Goal: Task Accomplishment & Management: Complete application form

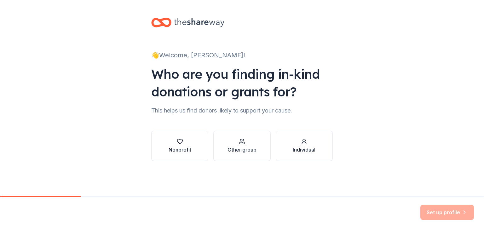
click at [203, 151] on button "Nonprofit" at bounding box center [179, 146] width 57 height 30
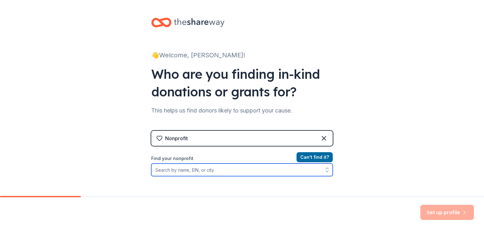
click at [206, 170] on input "Find your nonprofit" at bounding box center [241, 170] width 181 height 13
type input "[GEOGRAPHIC_DATA]"
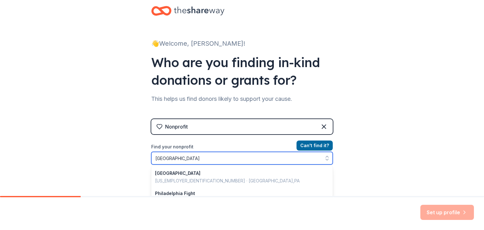
click at [223, 155] on input "[GEOGRAPHIC_DATA]" at bounding box center [241, 158] width 181 height 13
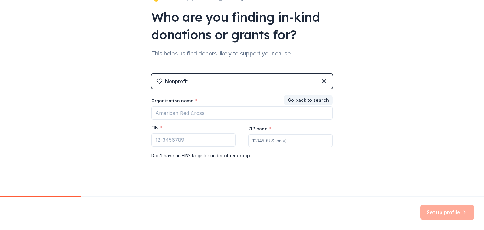
scroll to position [61, 0]
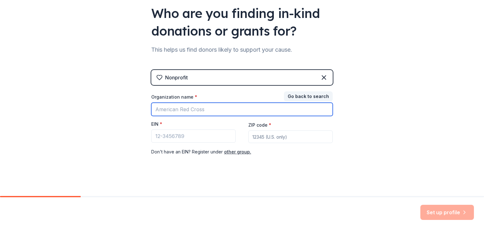
click at [197, 110] on input "Organization name *" at bounding box center [241, 109] width 181 height 13
type input "[PERSON_NAME]"
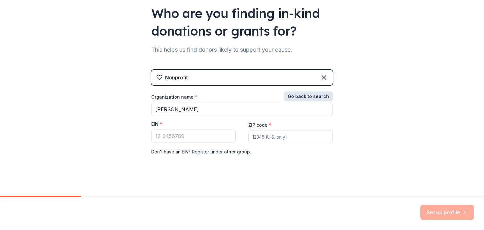
click at [292, 97] on button "Go back to search" at bounding box center [308, 96] width 49 height 10
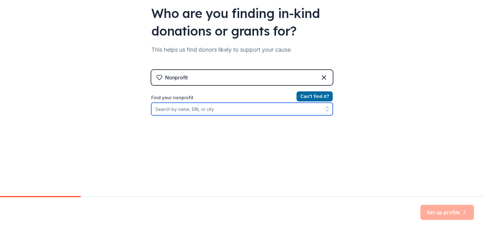
click at [171, 112] on input "Find your nonprofit" at bounding box center [241, 109] width 181 height 13
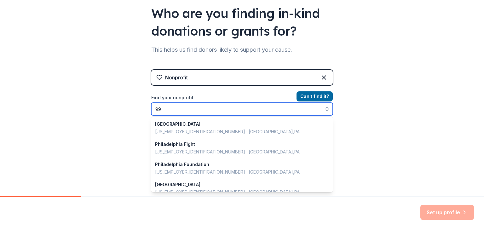
scroll to position [445, 0]
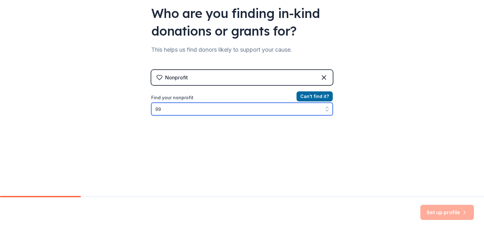
type input "990"
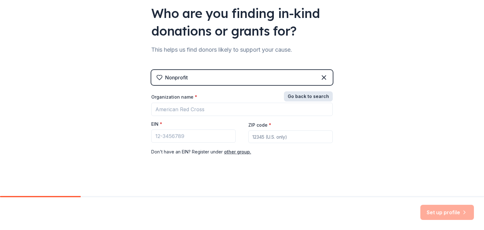
click at [321, 96] on button "Go back to search" at bounding box center [308, 96] width 49 height 10
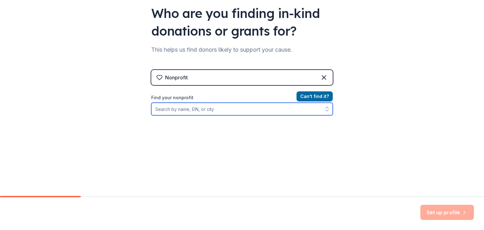
click at [187, 109] on input "Find your nonprofit" at bounding box center [241, 109] width 181 height 13
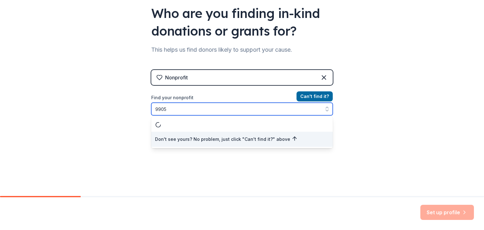
scroll to position [0, 0]
type input "990594"
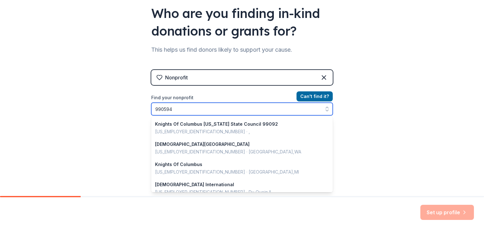
click at [174, 111] on input "990594" at bounding box center [241, 109] width 181 height 13
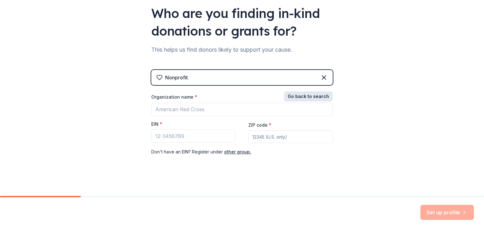
click at [312, 94] on button "Go back to search" at bounding box center [308, 96] width 49 height 10
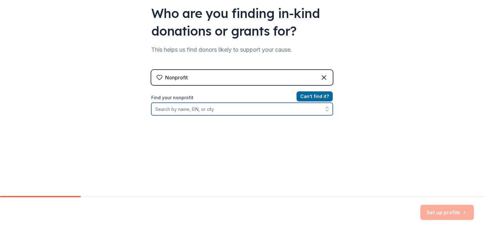
click at [198, 114] on input "Find your nonprofit" at bounding box center [241, 109] width 181 height 13
paste input "990594"
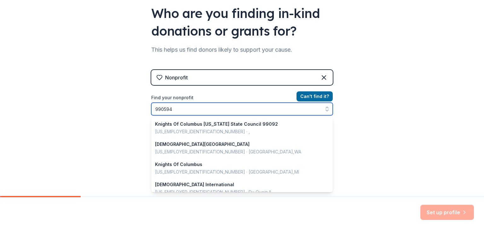
scroll to position [183, 0]
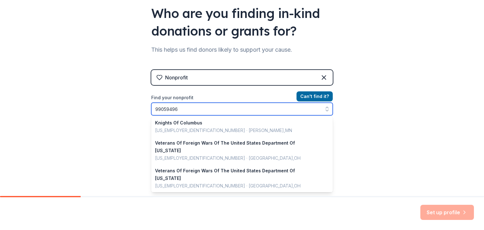
type input "990594966"
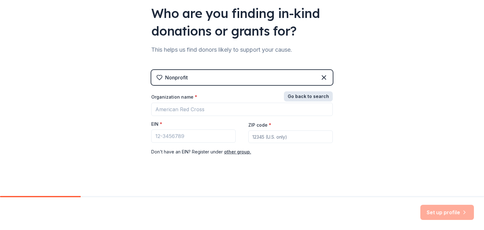
click at [310, 97] on button "Go back to search" at bounding box center [308, 96] width 49 height 10
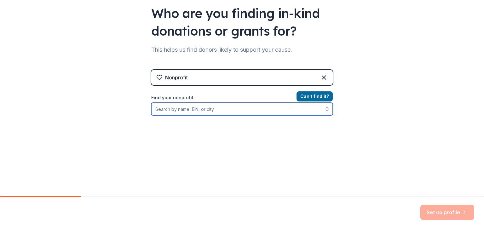
click at [215, 108] on input "Find your nonprofit" at bounding box center [241, 109] width 181 height 13
type input "[GEOGRAPHIC_DATA]"
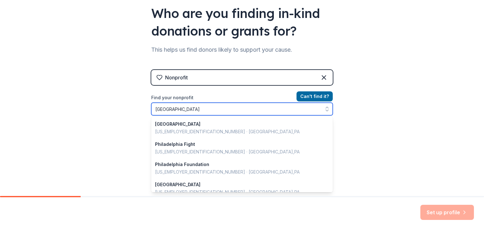
scroll to position [445, 0]
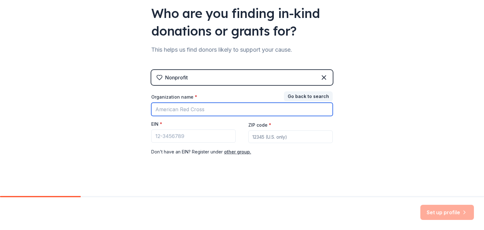
click at [241, 106] on input "Organization name *" at bounding box center [241, 109] width 181 height 13
type input "Sistas In Suits"
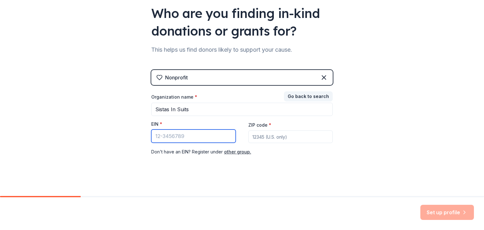
click at [199, 139] on input "EIN *" at bounding box center [193, 135] width 84 height 13
paste input "99-0594"
type input "[US_EMPLOYER_IDENTIFICATION_NUMBER]"
click at [255, 139] on input "ZIP code *" at bounding box center [290, 136] width 84 height 13
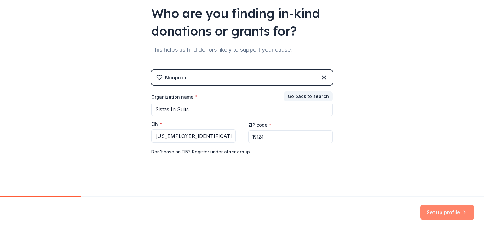
type input "19124"
click at [435, 208] on button "Set up profile" at bounding box center [447, 212] width 54 height 15
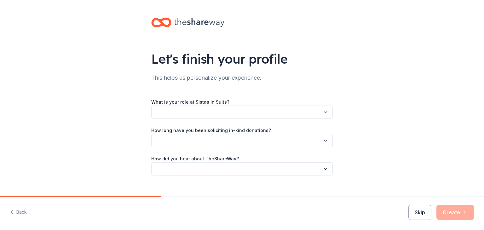
click at [172, 104] on label "What is your role at Sistas In Suits?" at bounding box center [190, 102] width 78 height 6
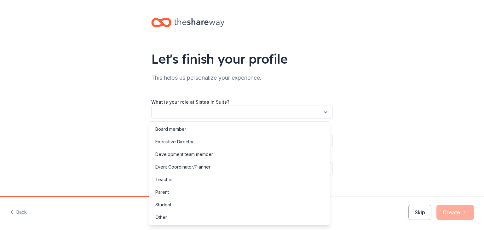
click at [172, 109] on button "button" at bounding box center [241, 112] width 181 height 13
click at [178, 139] on div "Executive Director" at bounding box center [174, 142] width 38 height 8
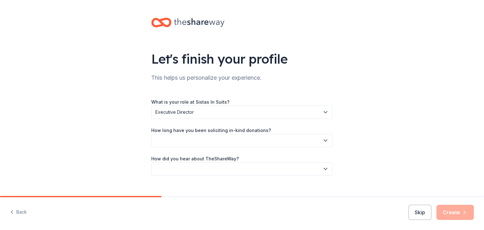
click at [178, 139] on button "button" at bounding box center [241, 140] width 181 height 13
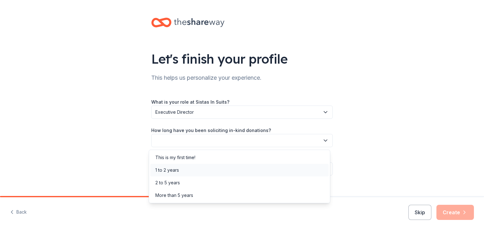
click at [179, 169] on div "1 to 2 years" at bounding box center [239, 170] width 178 height 13
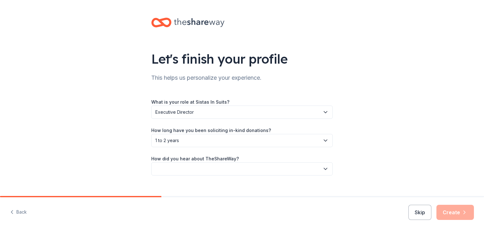
click at [181, 166] on button "button" at bounding box center [241, 168] width 181 height 13
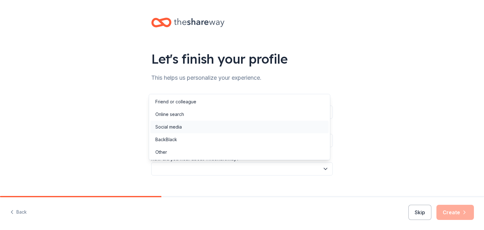
click at [179, 130] on div "Social media" at bounding box center [239, 127] width 178 height 13
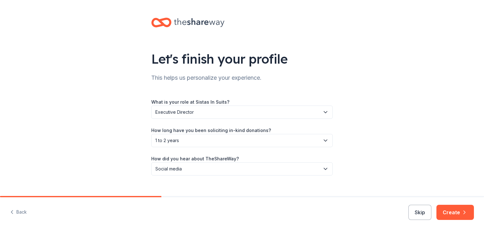
scroll to position [10, 0]
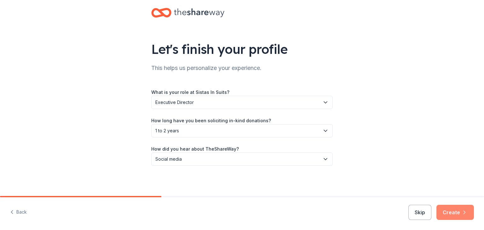
click at [469, 215] on button "Create" at bounding box center [454, 212] width 37 height 15
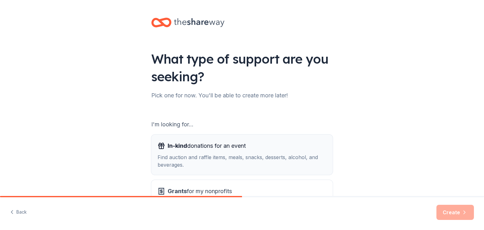
scroll to position [58, 0]
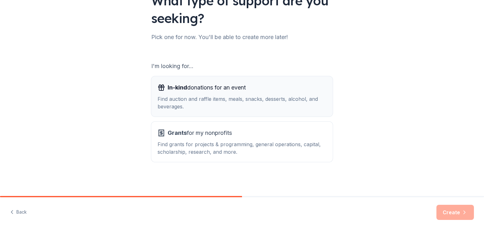
click at [260, 87] on div "In-kind donations for an event" at bounding box center [242, 88] width 169 height 10
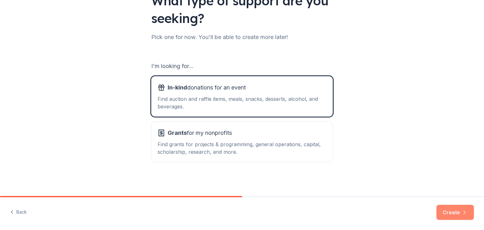
click at [457, 215] on button "Create" at bounding box center [454, 212] width 37 height 15
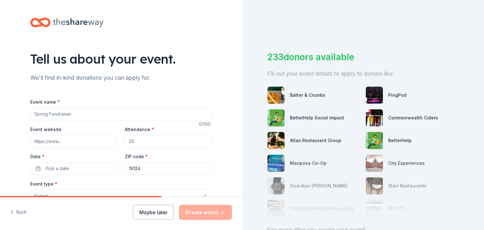
click at [118, 112] on input "Event name *" at bounding box center [120, 114] width 181 height 13
type input "Fundrasier Social Hour"
click at [72, 137] on input "Event website" at bounding box center [73, 141] width 87 height 13
click at [132, 137] on input "Attendance *" at bounding box center [168, 141] width 87 height 13
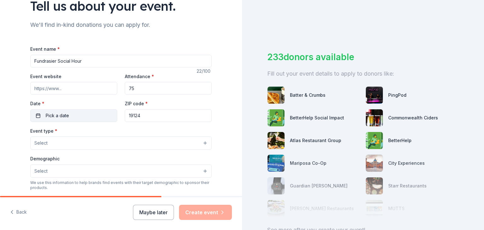
type input "75"
click at [60, 112] on span "Pick a date" at bounding box center [57, 116] width 23 height 8
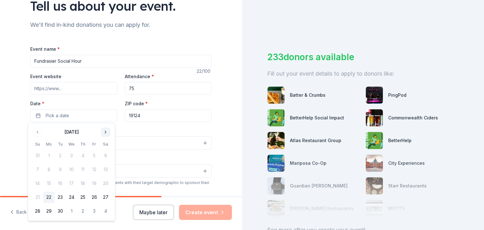
click at [106, 131] on button "Go to next month" at bounding box center [105, 132] width 9 height 9
click at [103, 167] on button "11" at bounding box center [105, 169] width 11 height 11
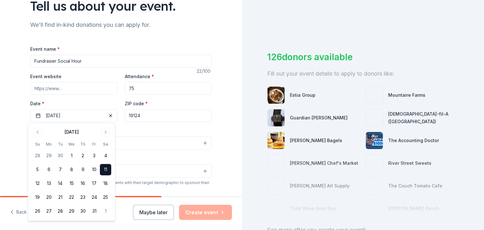
click at [20, 105] on div "Tell us about your event. We'll find in-kind donations you can apply for. Event…" at bounding box center [121, 156] width 202 height 419
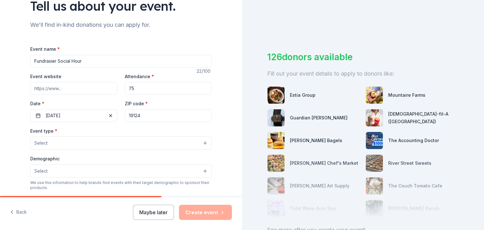
click at [55, 148] on button "Select" at bounding box center [120, 142] width 181 height 13
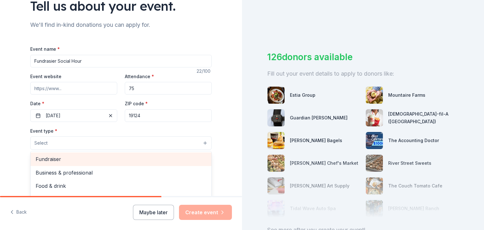
click at [54, 156] on span "Fundraiser" at bounding box center [121, 159] width 171 height 8
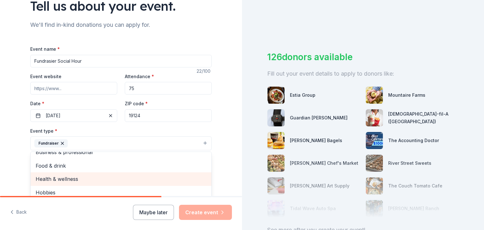
click at [51, 183] on span "Health & wellness" at bounding box center [121, 179] width 171 height 8
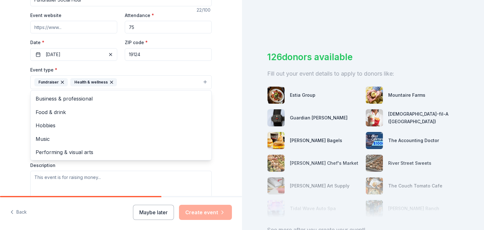
scroll to position [120, 0]
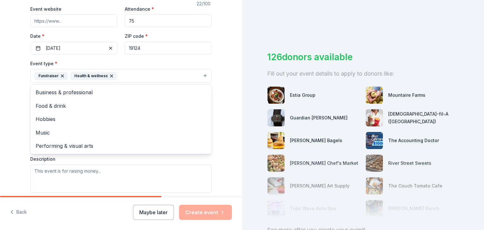
click at [7, 136] on div "Tell us about your event. We'll find in-kind donations you can apply for. Event…" at bounding box center [121, 90] width 242 height 420
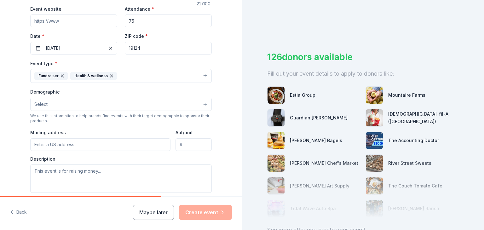
click at [129, 78] on button "Fundraiser Health & wellness" at bounding box center [120, 76] width 181 height 14
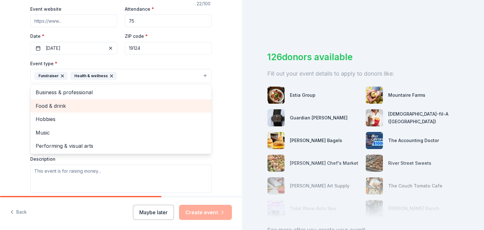
click at [94, 104] on span "Food & drink" at bounding box center [121, 106] width 171 height 8
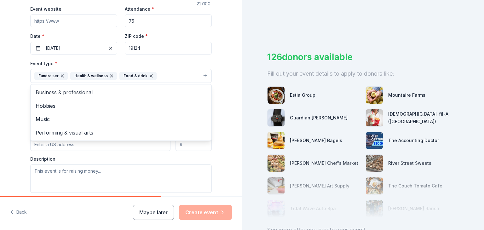
click at [8, 134] on div "Tell us about your event. We'll find in-kind donations you can apply for. Event…" at bounding box center [121, 90] width 242 height 420
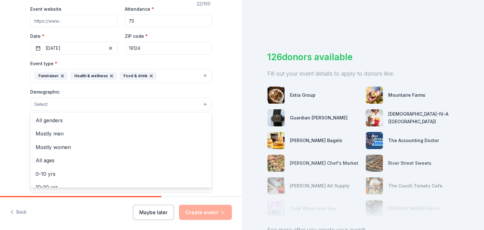
click at [49, 101] on button "Select" at bounding box center [120, 104] width 181 height 13
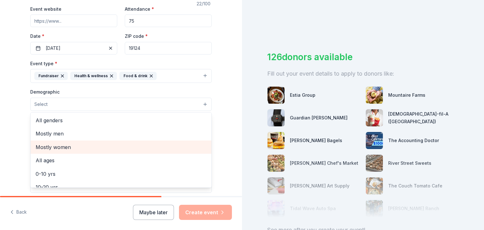
click at [57, 146] on span "Mostly women" at bounding box center [121, 147] width 171 height 8
click at [38, 141] on div "All ages" at bounding box center [121, 147] width 181 height 13
click at [10, 138] on div "Tell us about your event. We'll find in-kind donations you can apply for. Event…" at bounding box center [121, 90] width 242 height 421
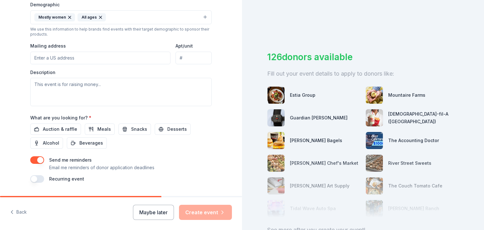
scroll to position [224, 0]
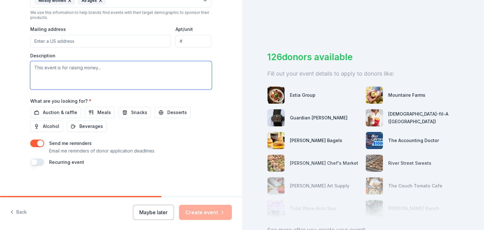
click at [71, 78] on textarea at bounding box center [120, 75] width 181 height 28
click at [109, 71] on textarea at bounding box center [120, 75] width 181 height 28
paste textarea "We are hosting this event in support of The Bold Boobs Collective, an organizat…"
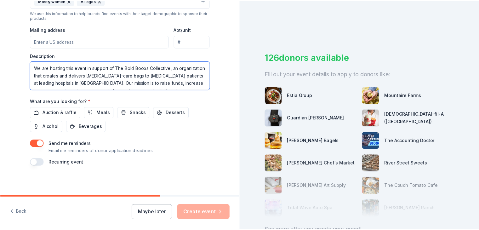
scroll to position [4, 0]
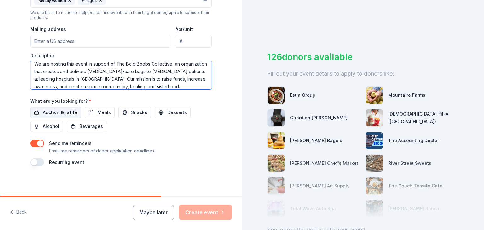
type textarea "We are hosting this event in support of The Bold Boobs Collective, an organizat…"
click at [52, 109] on span "Auction & raffle" at bounding box center [60, 113] width 34 height 8
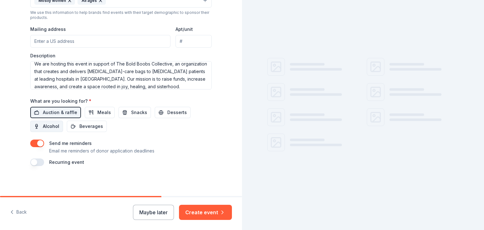
click at [47, 125] on span "Alcohol" at bounding box center [51, 127] width 16 height 8
click at [131, 110] on span "Snacks" at bounding box center [139, 113] width 16 height 8
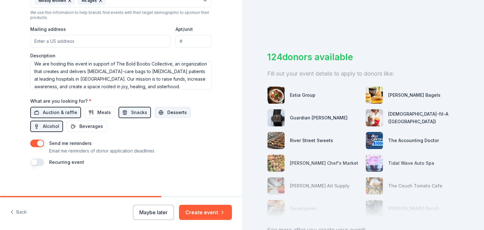
click at [167, 109] on span "Desserts" at bounding box center [177, 113] width 20 height 8
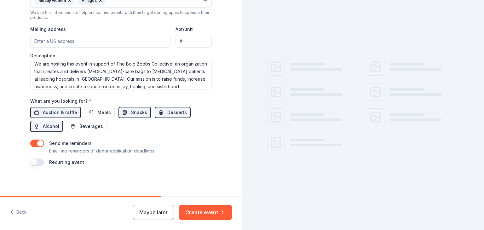
click at [155, 113] on button "Desserts" at bounding box center [173, 112] width 36 height 11
click at [167, 112] on span "Desserts" at bounding box center [177, 113] width 20 height 8
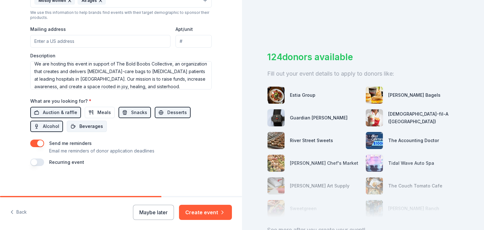
click at [92, 131] on button "Beverages" at bounding box center [87, 126] width 40 height 11
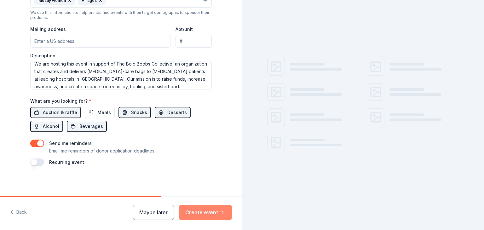
click at [210, 212] on button "Create event" at bounding box center [205, 212] width 53 height 15
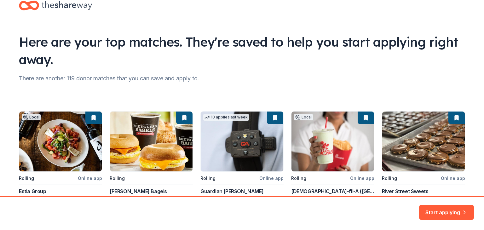
scroll to position [63, 0]
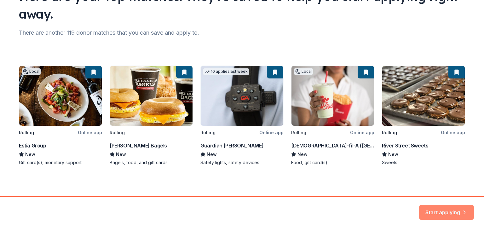
click at [435, 212] on button "Start applying" at bounding box center [446, 208] width 55 height 15
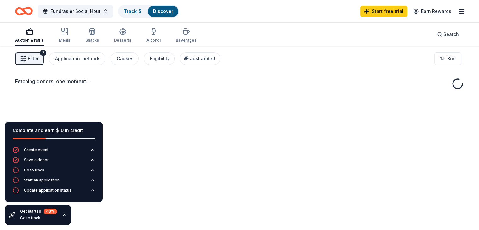
click at [7, 75] on div "Fetching donors, one moment..." at bounding box center [239, 161] width 479 height 230
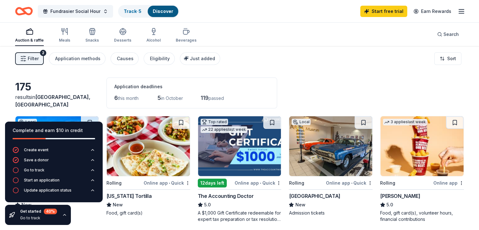
click at [107, 93] on div "175 results in [GEOGRAPHIC_DATA], [GEOGRAPHIC_DATA] Application deadlines 6 thi…" at bounding box center [239, 93] width 449 height 31
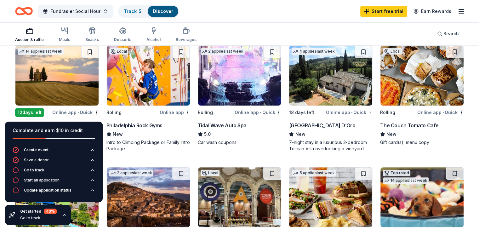
scroll to position [193, 0]
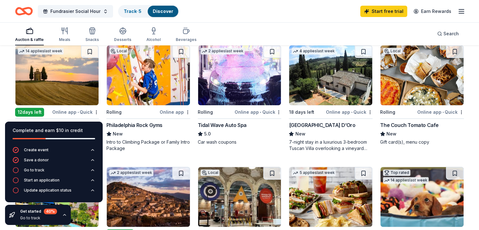
click at [62, 216] on icon "button" at bounding box center [64, 214] width 5 height 5
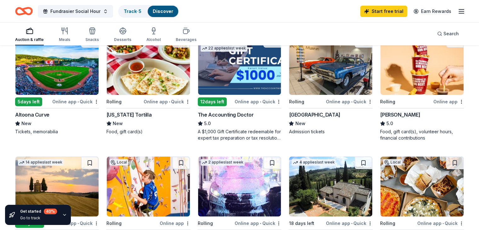
scroll to position [0, 0]
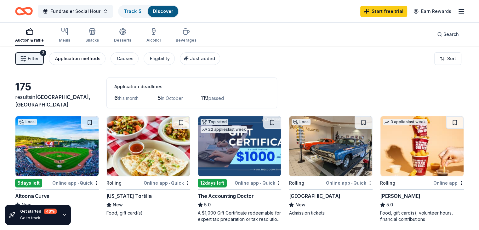
click at [76, 58] on div "Application methods" at bounding box center [77, 59] width 45 height 8
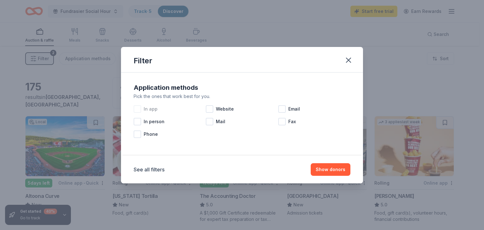
click at [135, 109] on div at bounding box center [138, 109] width 8 height 8
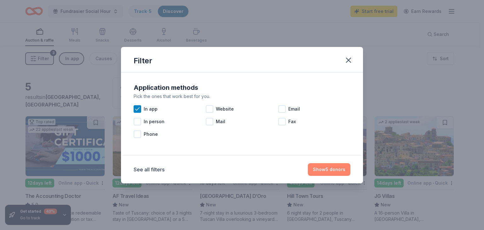
click at [341, 169] on button "Show 5 donors" at bounding box center [329, 169] width 43 height 13
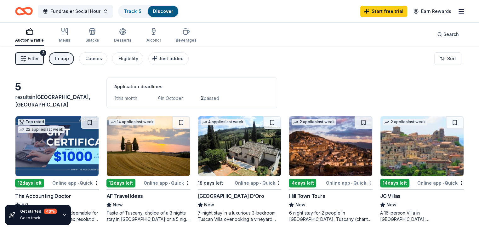
click at [65, 60] on div "In app" at bounding box center [62, 59] width 14 height 8
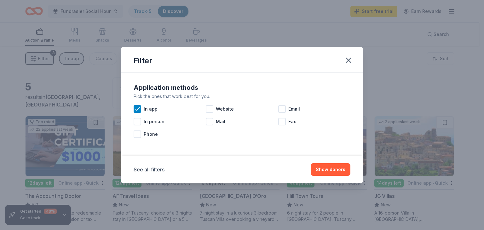
click at [71, 57] on div "Filter Application methods Pick the ones that work best for you. In app Website…" at bounding box center [242, 115] width 484 height 230
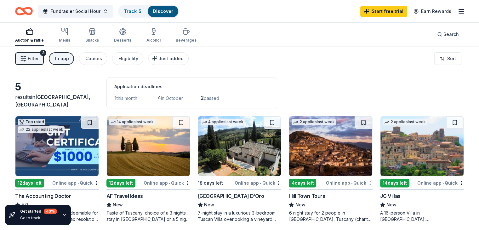
click at [68, 61] on div "In app" at bounding box center [62, 59] width 14 height 8
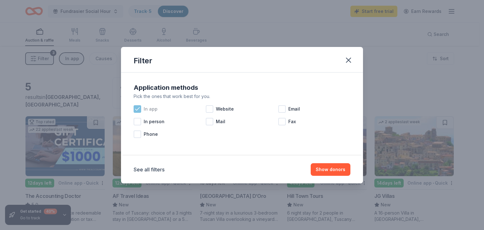
click at [146, 113] on div "In app" at bounding box center [170, 109] width 72 height 13
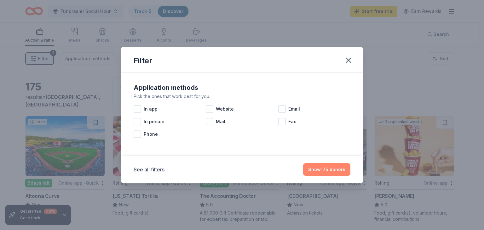
click at [320, 169] on button "Show 175 donors" at bounding box center [326, 169] width 47 height 13
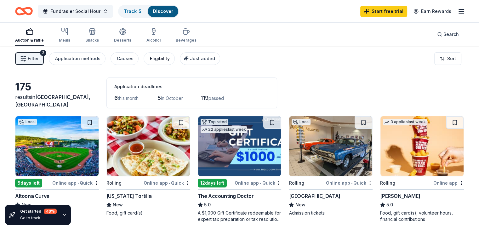
click at [168, 55] on div "Eligibility" at bounding box center [160, 59] width 20 height 8
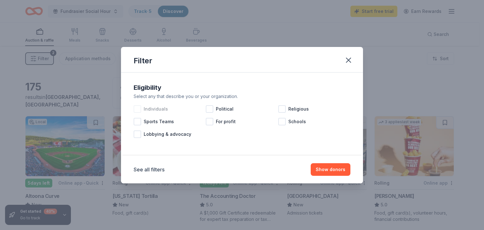
click at [151, 107] on span "Individuals" at bounding box center [156, 109] width 24 height 8
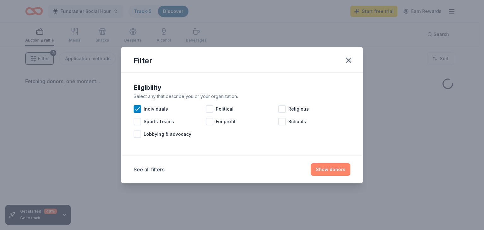
click at [326, 170] on button "Show donors" at bounding box center [331, 169] width 40 height 13
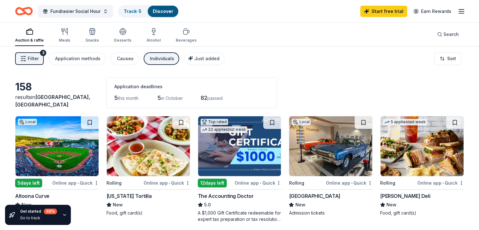
click at [46, 56] on div "3" at bounding box center [43, 53] width 6 height 6
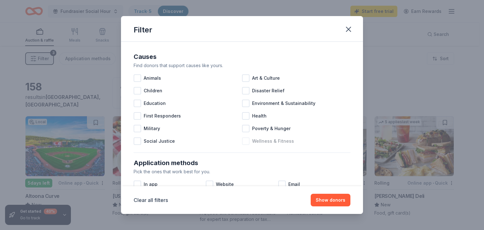
click at [262, 140] on span "Wellness & Fitness" at bounding box center [273, 141] width 42 height 8
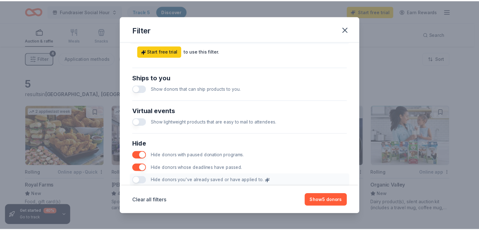
scroll to position [313, 0]
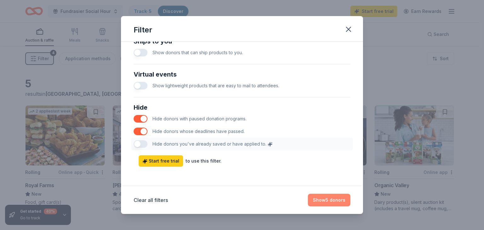
click at [315, 198] on button "Show 5 donors" at bounding box center [329, 200] width 43 height 13
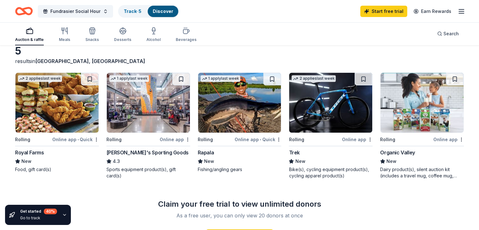
scroll to position [34, 0]
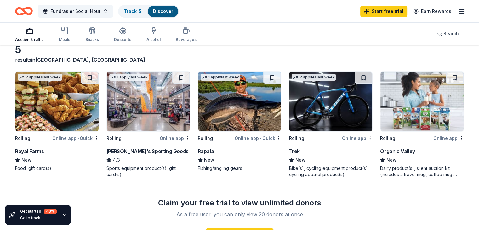
click at [61, 118] on img at bounding box center [56, 102] width 83 height 60
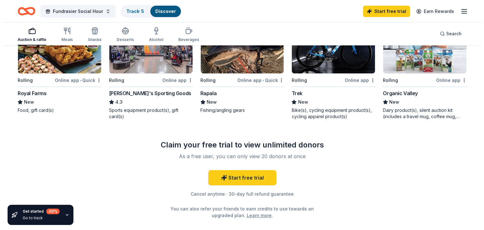
scroll to position [0, 0]
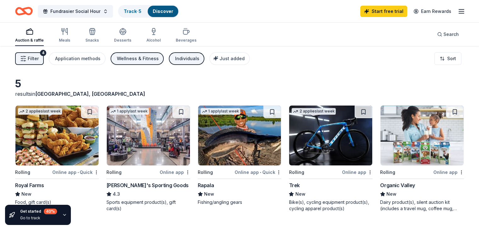
click at [39, 61] on span "Filter" at bounding box center [33, 59] width 11 height 8
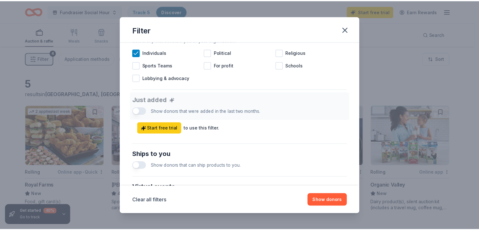
scroll to position [204, 0]
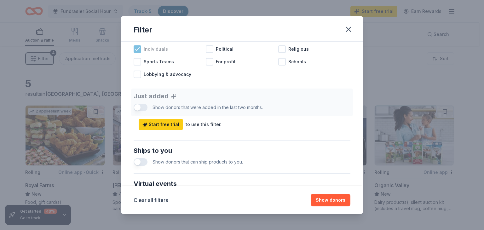
click at [136, 52] on icon at bounding box center [137, 49] width 6 height 6
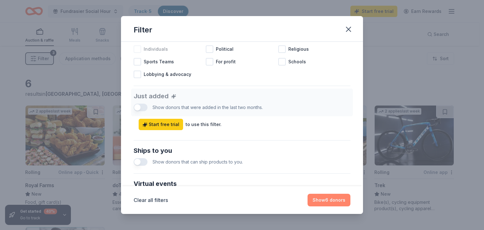
click at [328, 198] on button "Show 6 donors" at bounding box center [329, 200] width 43 height 13
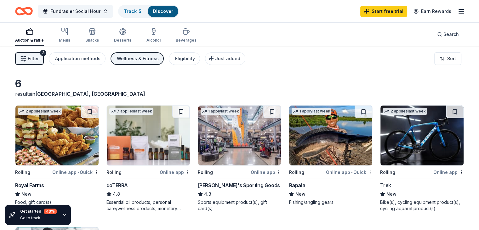
click at [26, 61] on icon "button" at bounding box center [23, 58] width 6 height 6
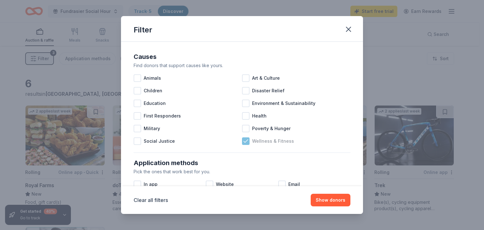
click at [252, 142] on span "Wellness & Fitness" at bounding box center [273, 141] width 42 height 8
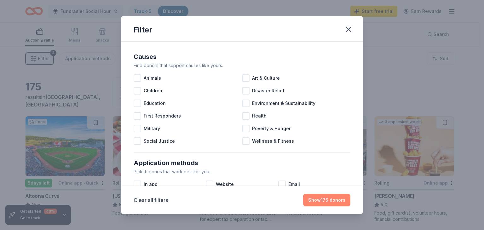
click at [316, 198] on button "Show 175 donors" at bounding box center [326, 200] width 47 height 13
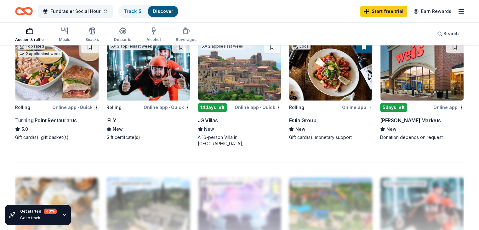
scroll to position [440, 0]
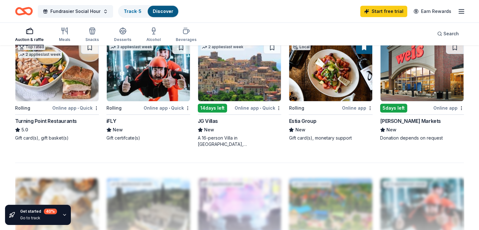
click at [81, 98] on img at bounding box center [56, 71] width 83 height 60
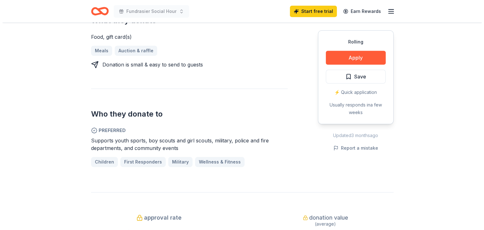
scroll to position [291, 0]
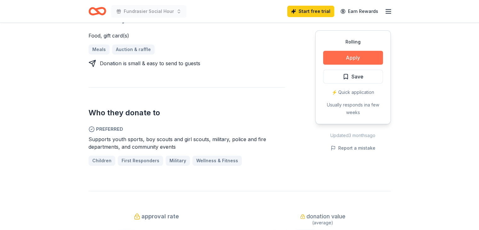
click at [359, 53] on button "Apply" at bounding box center [353, 58] width 60 height 14
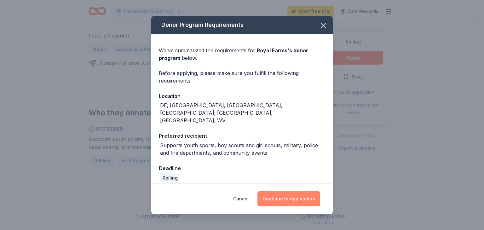
click at [297, 198] on button "Continue to application" at bounding box center [288, 198] width 63 height 15
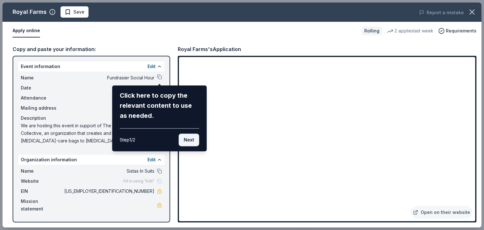
click at [189, 137] on button "Next" at bounding box center [189, 140] width 20 height 13
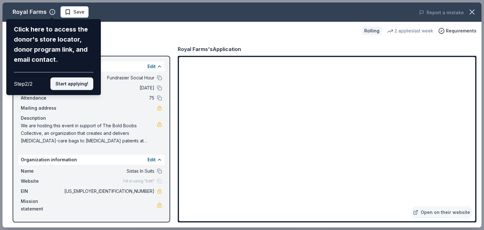
click at [62, 84] on button "Start applying!" at bounding box center [71, 84] width 43 height 13
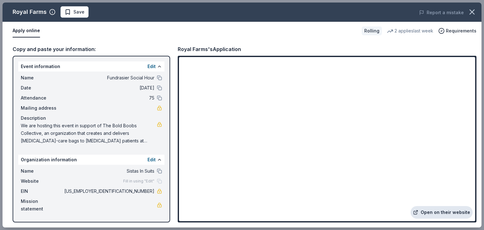
click at [450, 213] on link "Open on their website" at bounding box center [442, 212] width 62 height 13
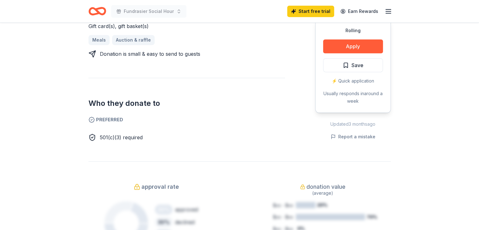
scroll to position [286, 0]
